Goal: Task Accomplishment & Management: Manage account settings

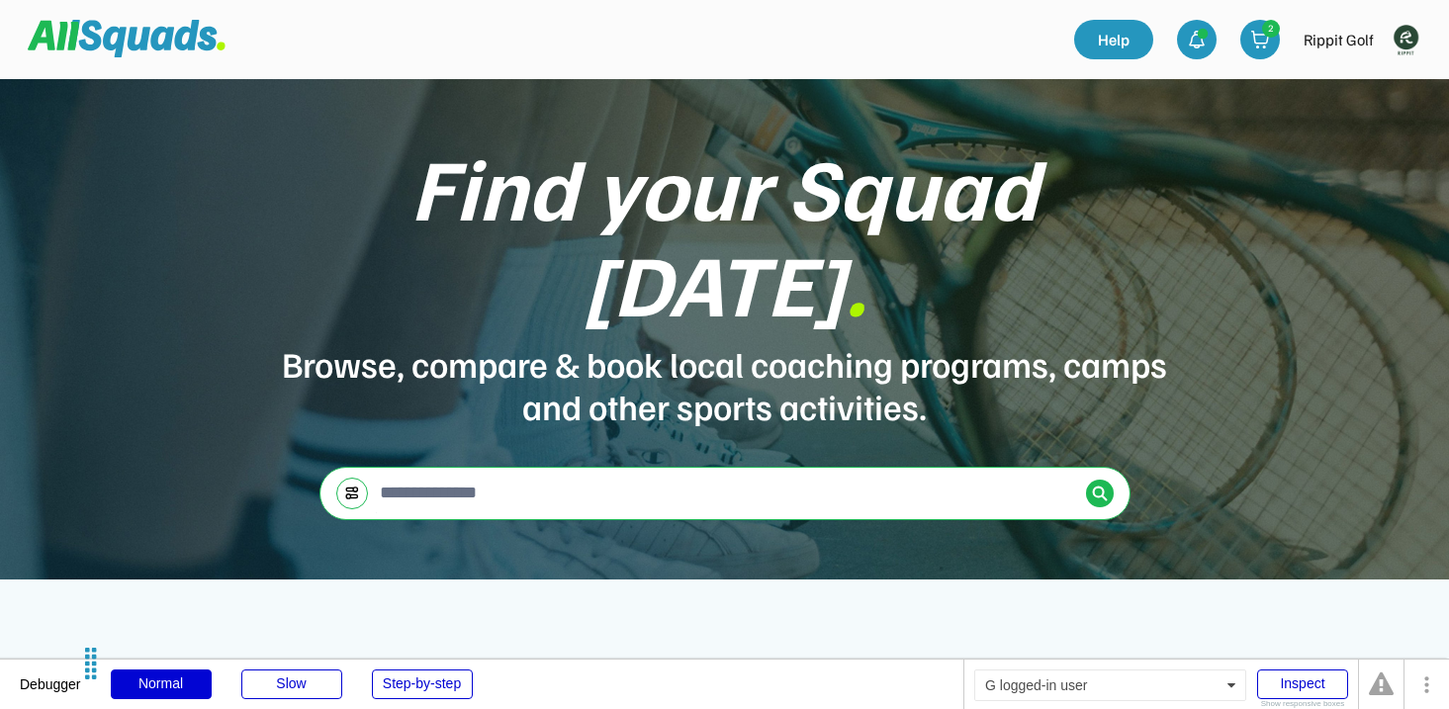
click at [1422, 39] on img at bounding box center [1406, 40] width 40 height 40
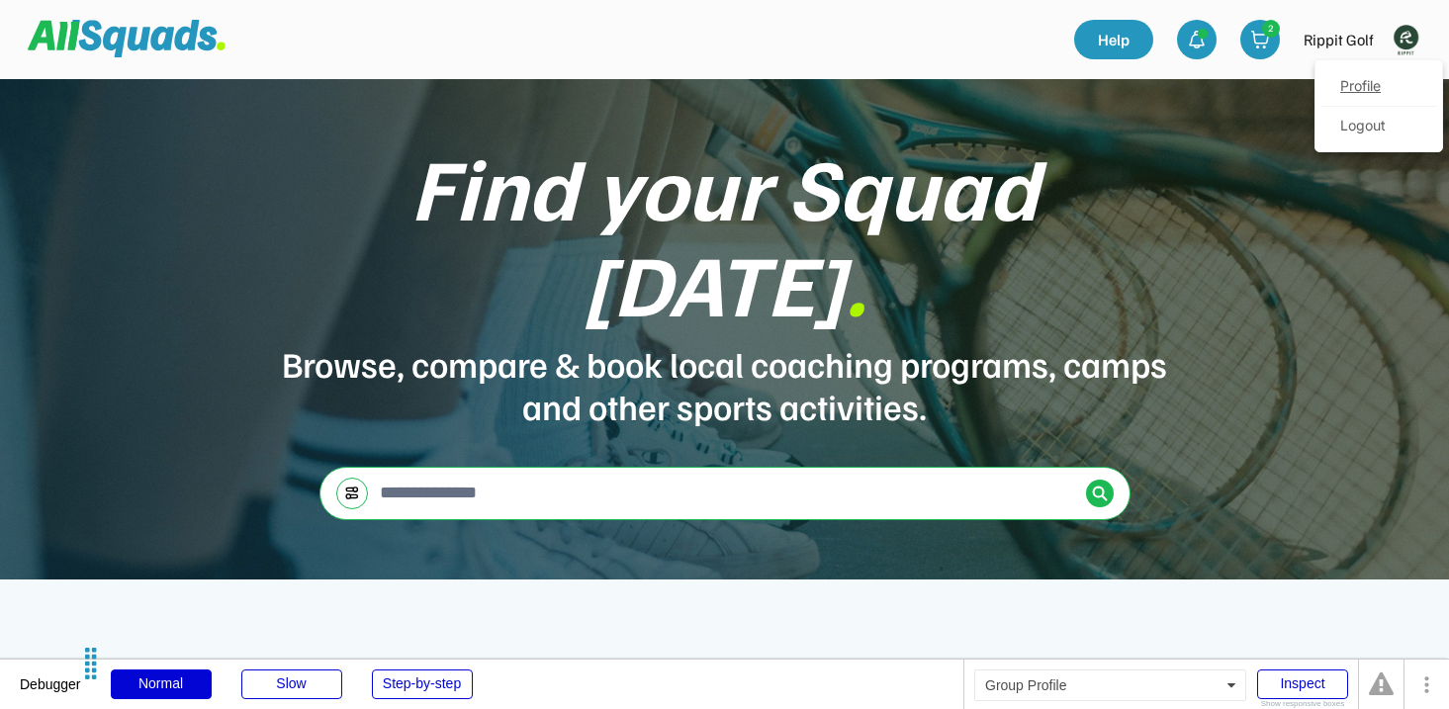
click at [1357, 85] on link "Profile" at bounding box center [1379, 87] width 117 height 40
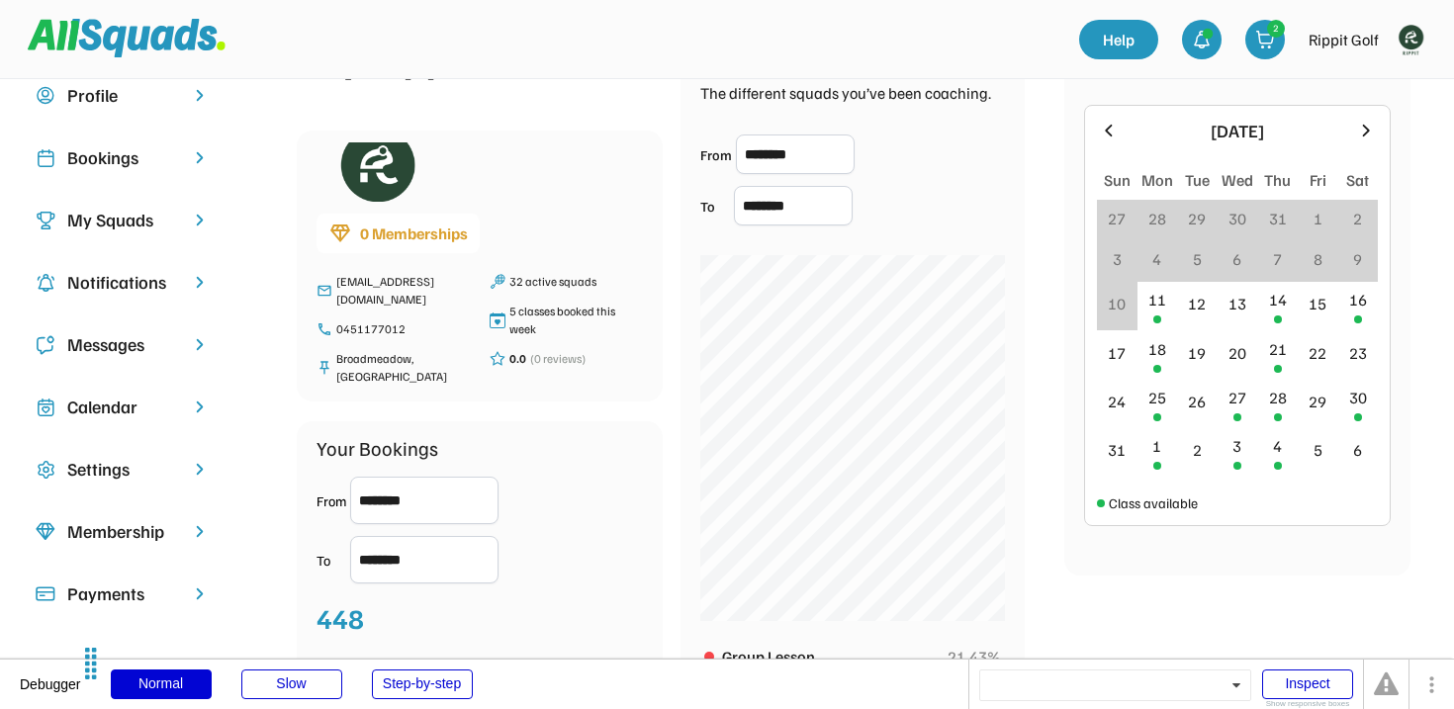
scroll to position [100, 0]
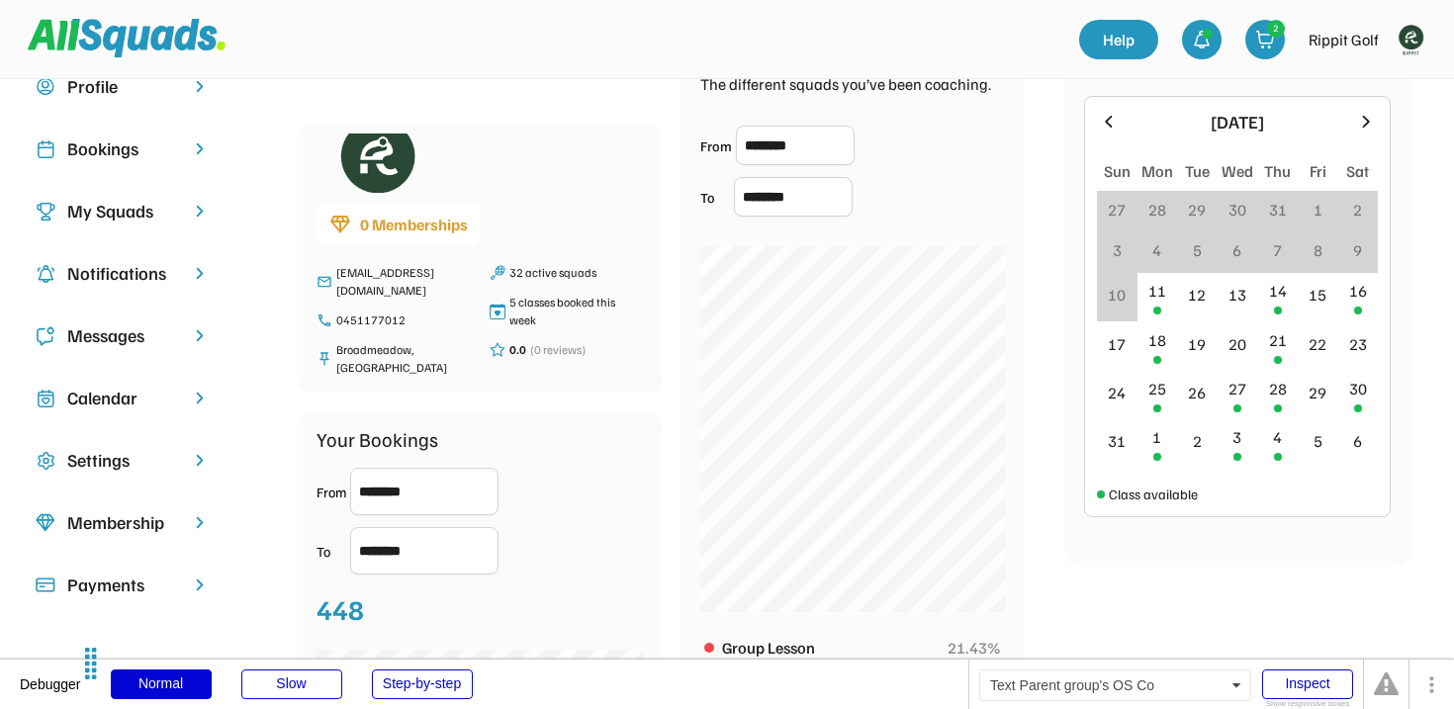
click at [161, 205] on div "My Squads" at bounding box center [122, 211] width 111 height 27
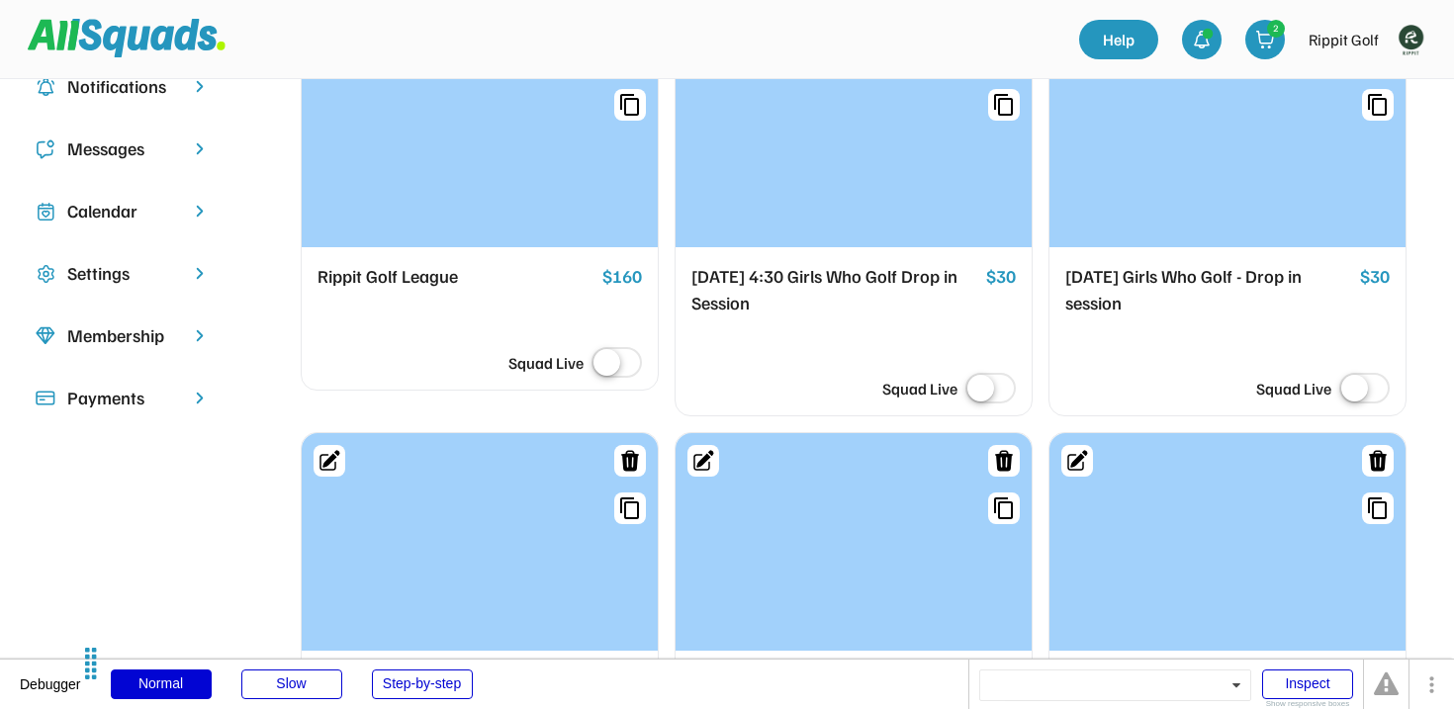
scroll to position [288, 0]
click at [1359, 384] on label at bounding box center [1365, 389] width 60 height 44
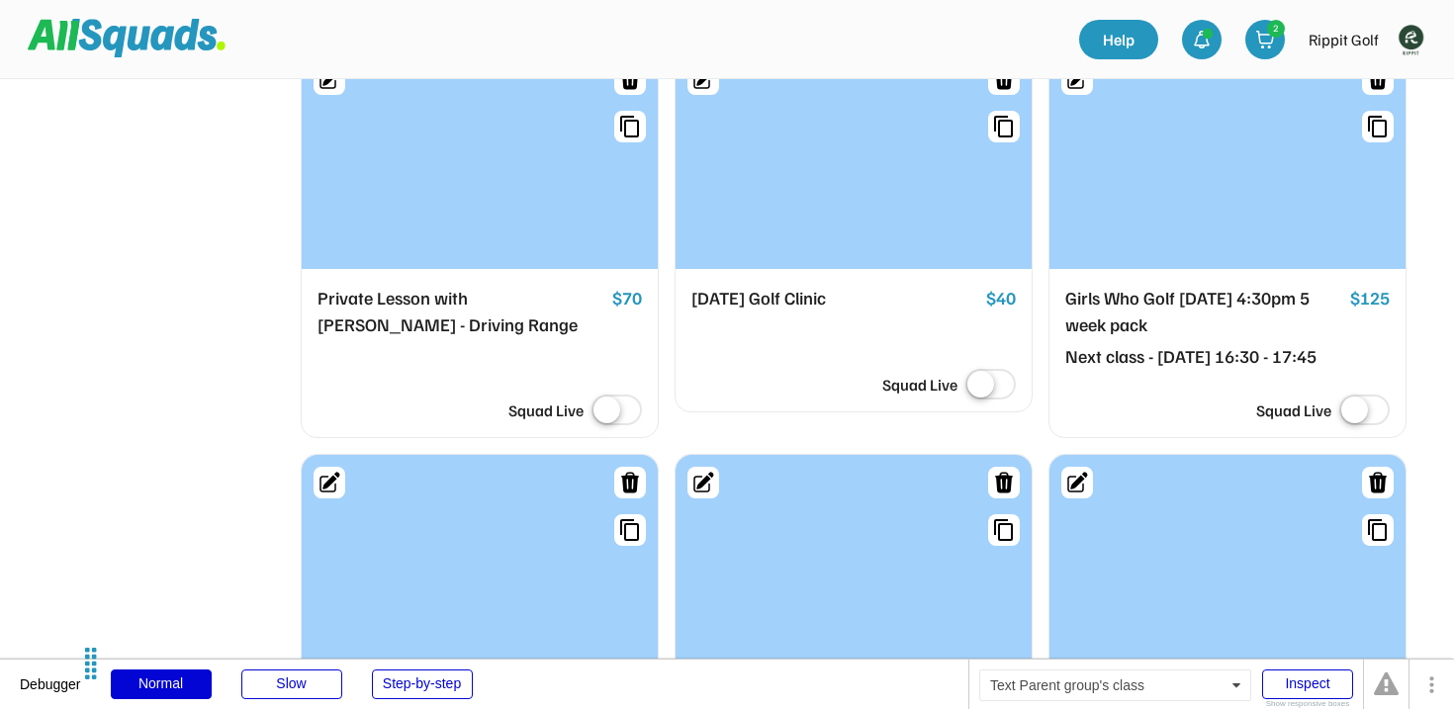
scroll to position [661, 0]
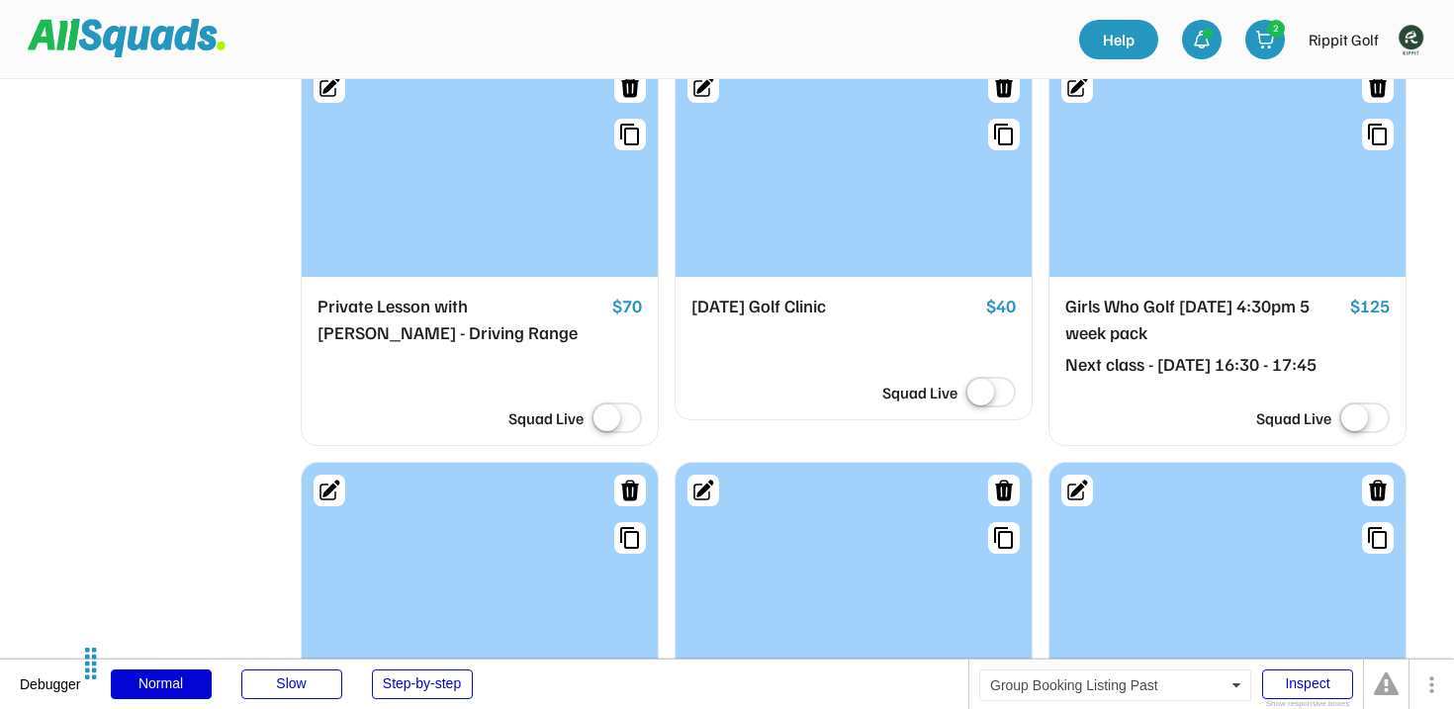
click at [618, 414] on label at bounding box center [617, 420] width 60 height 44
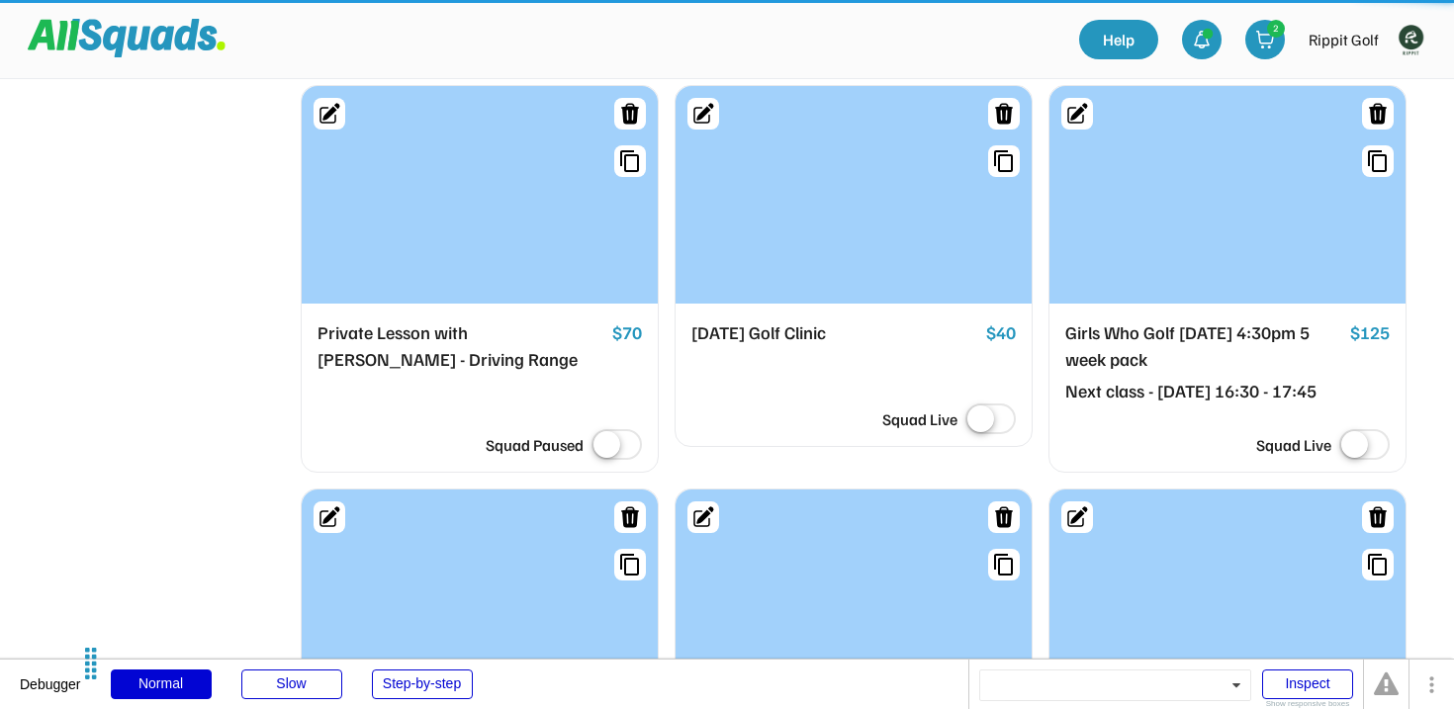
scroll to position [632, 0]
